Goal: Communication & Community: Connect with others

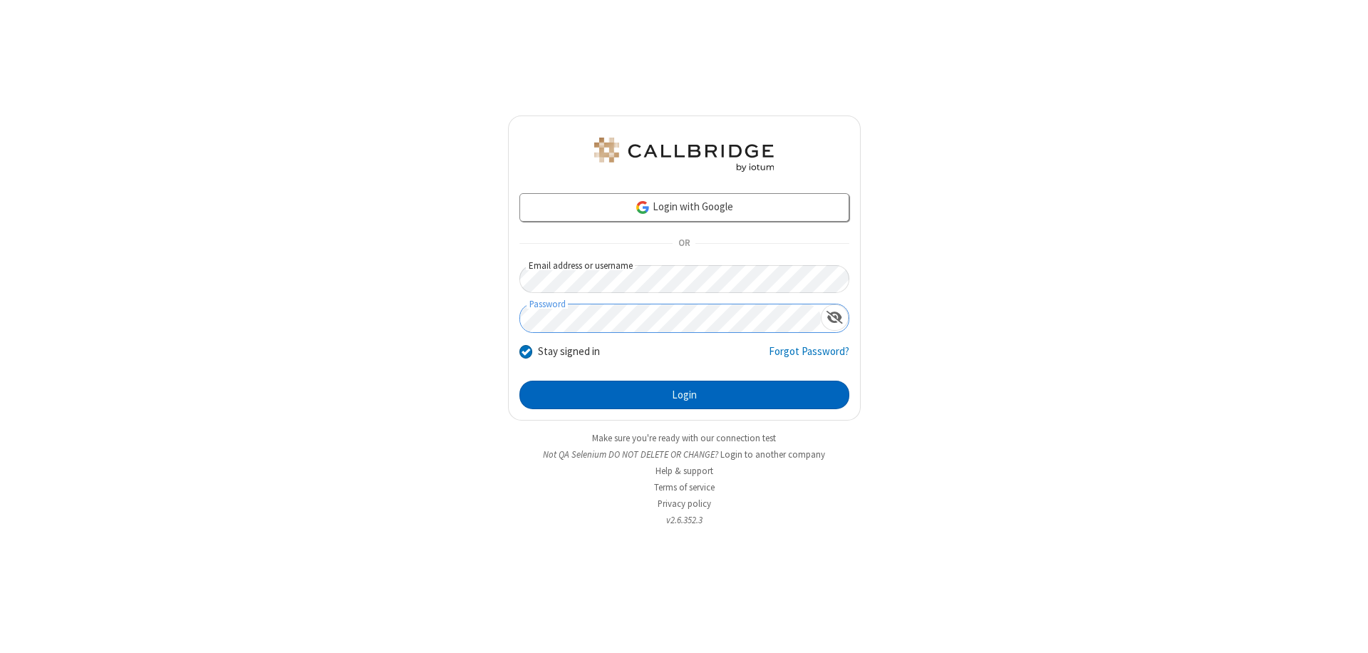
click at [684, 395] on button "Login" at bounding box center [685, 395] width 330 height 29
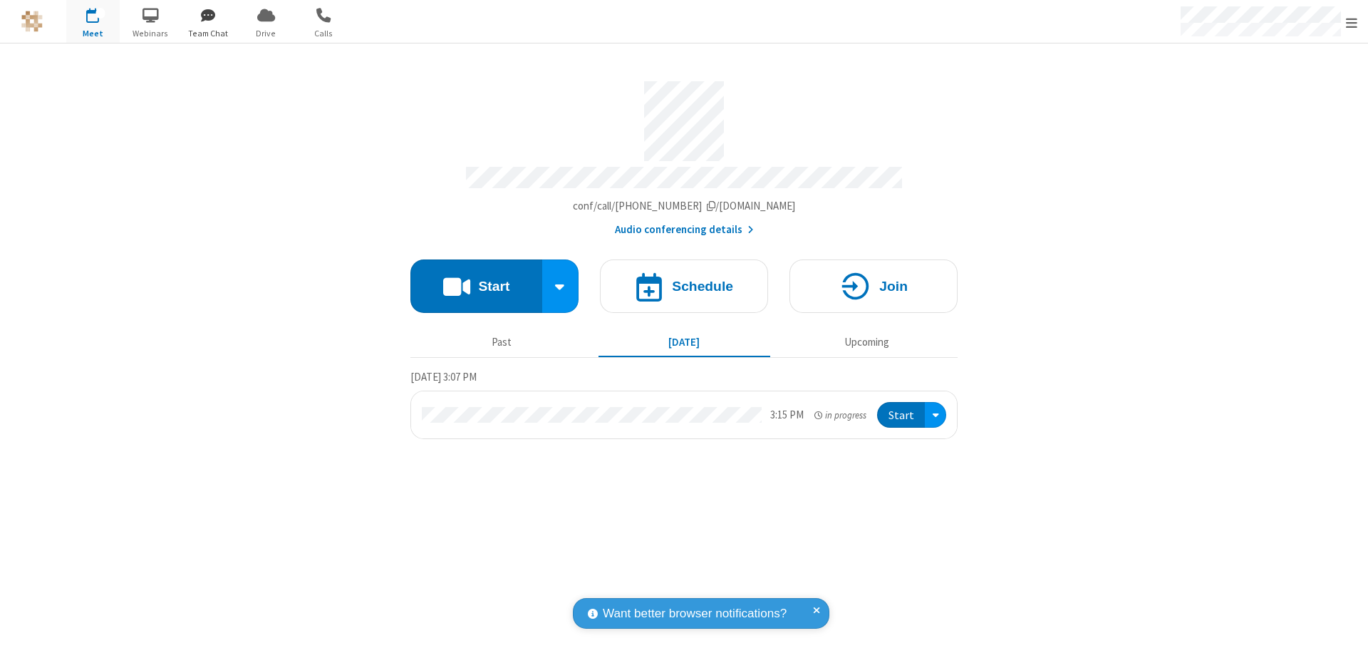
click at [208, 15] on span "button" at bounding box center [208, 15] width 53 height 24
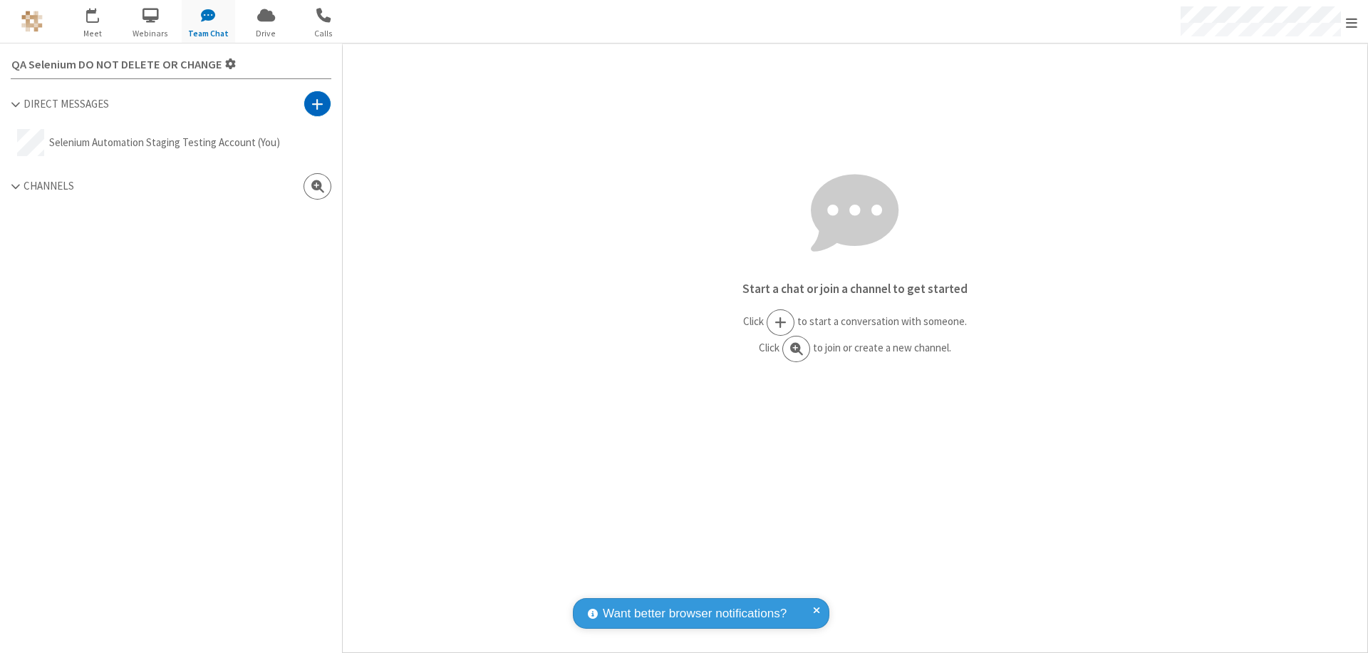
click at [317, 103] on span at bounding box center [317, 104] width 12 height 14
